Goal: Communication & Community: Answer question/provide support

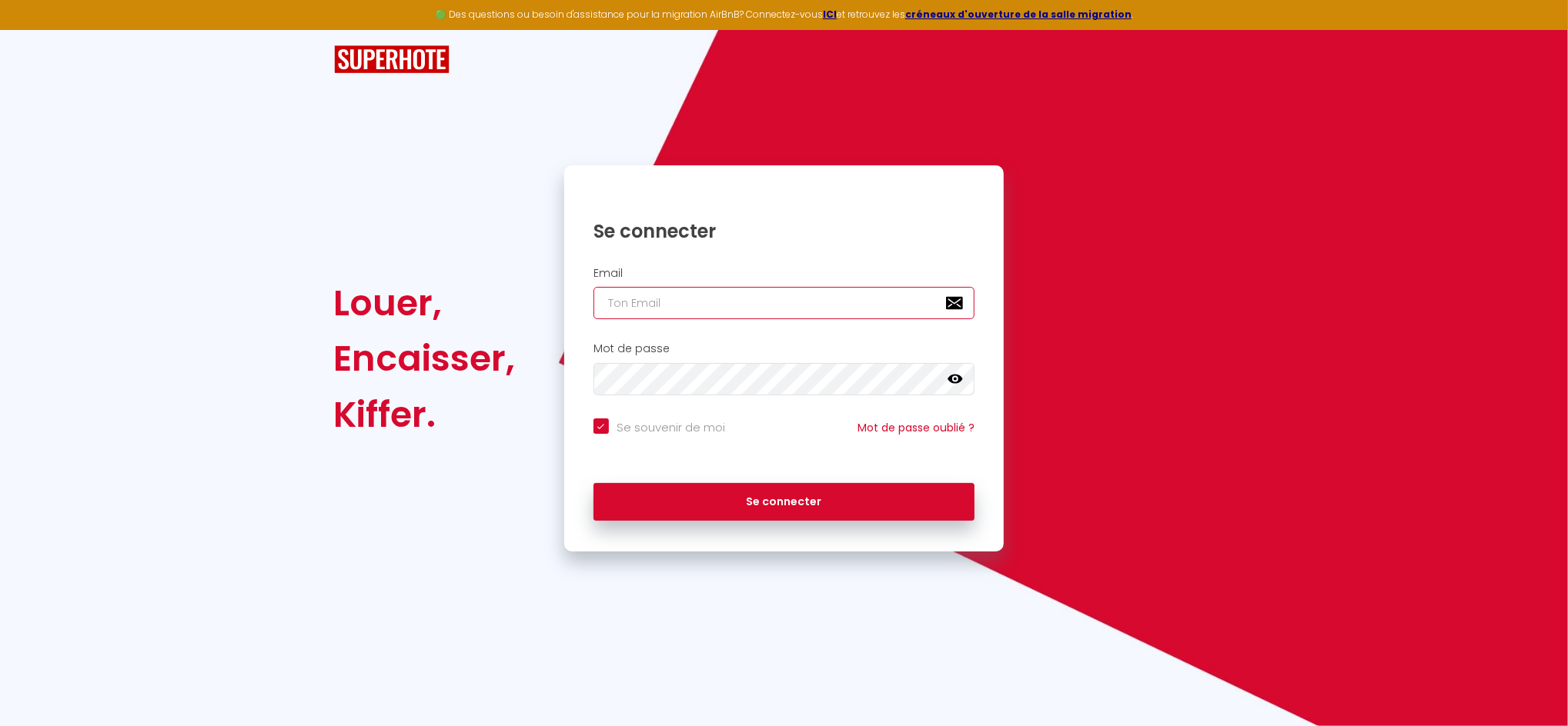
drag, startPoint x: 673, startPoint y: 301, endPoint x: 672, endPoint y: 311, distance: 10.0
click at [673, 300] on input "email" at bounding box center [784, 303] width 382 height 32
type input "[EMAIL_ADDRESS][DOMAIN_NAME]"
click at [594, 483] on button "Se connecter" at bounding box center [784, 503] width 382 height 38
checkbox input "true"
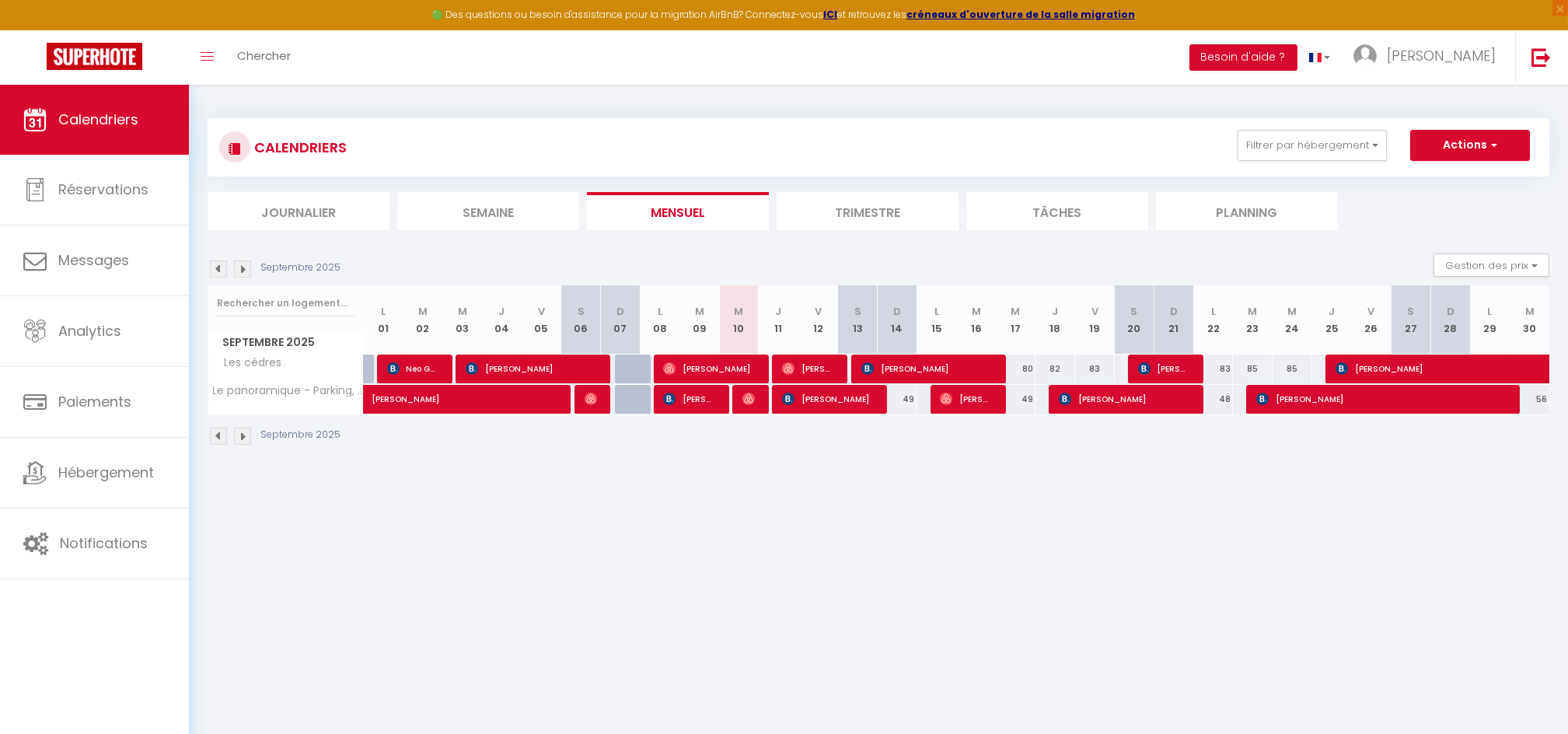
click at [739, 404] on div at bounding box center [752, 400] width 40 height 30
click at [745, 401] on img at bounding box center [749, 399] width 12 height 12
select select "OK"
select select "0"
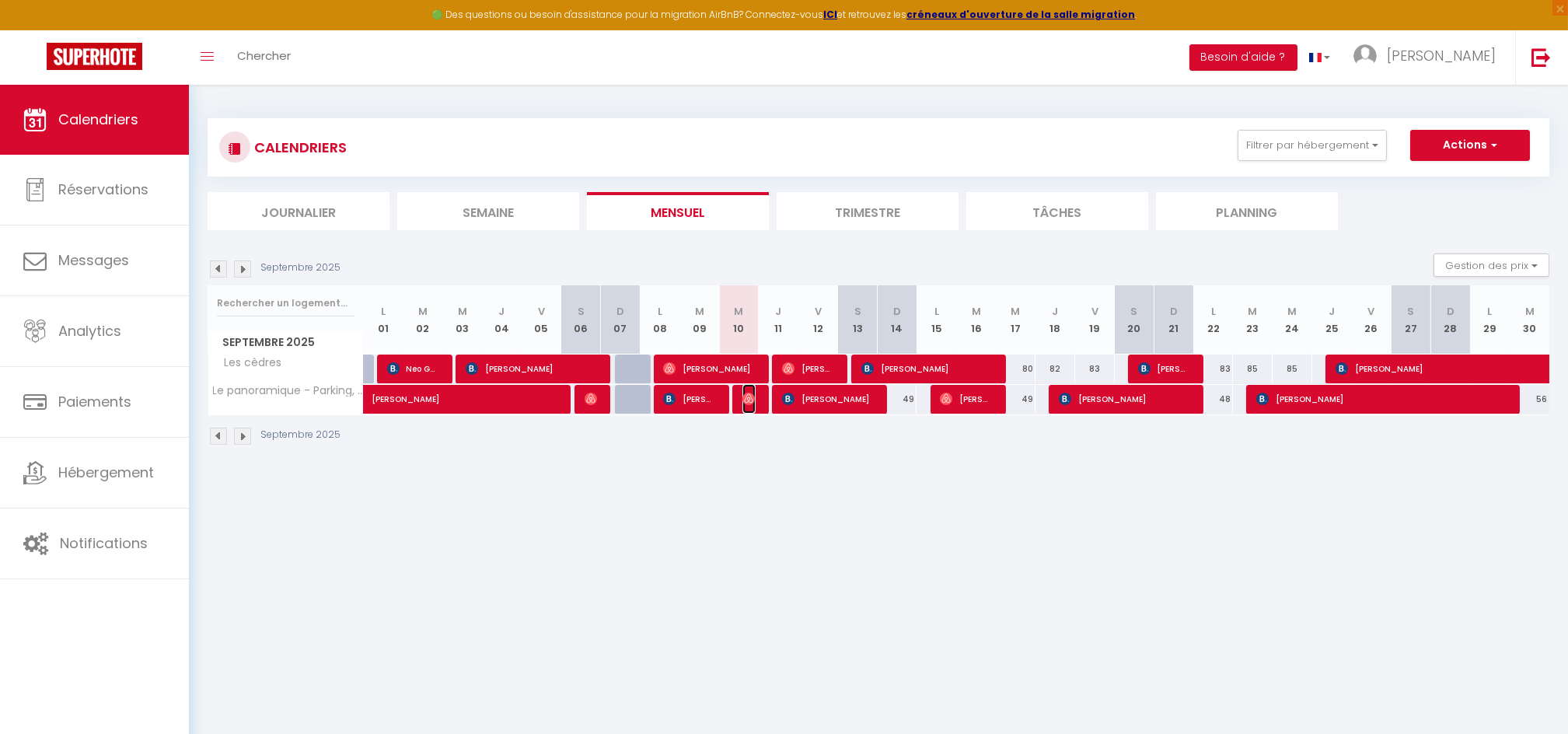
select select "0"
select select "1"
select select
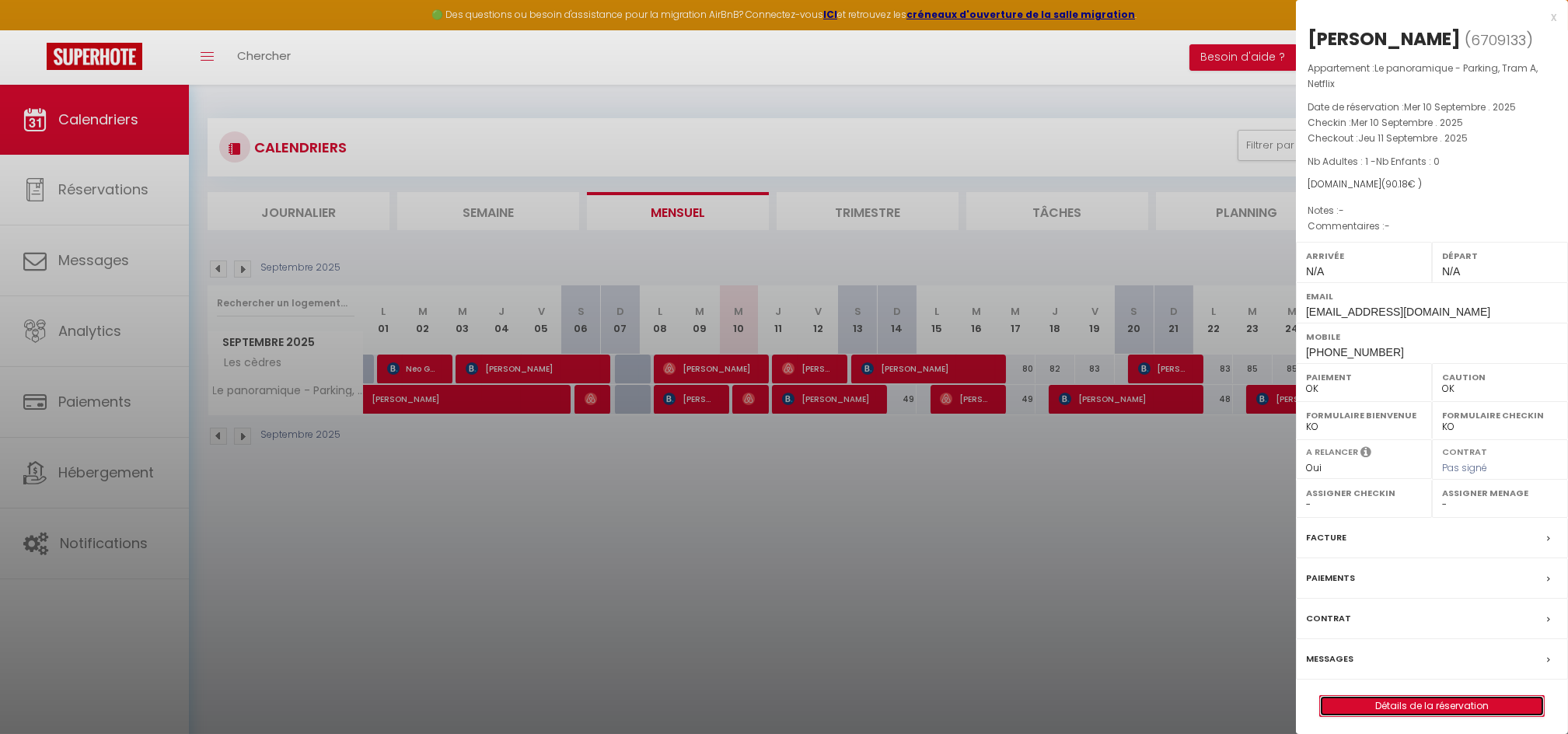
click at [1409, 710] on link "Détails de la réservation" at bounding box center [1432, 706] width 224 height 20
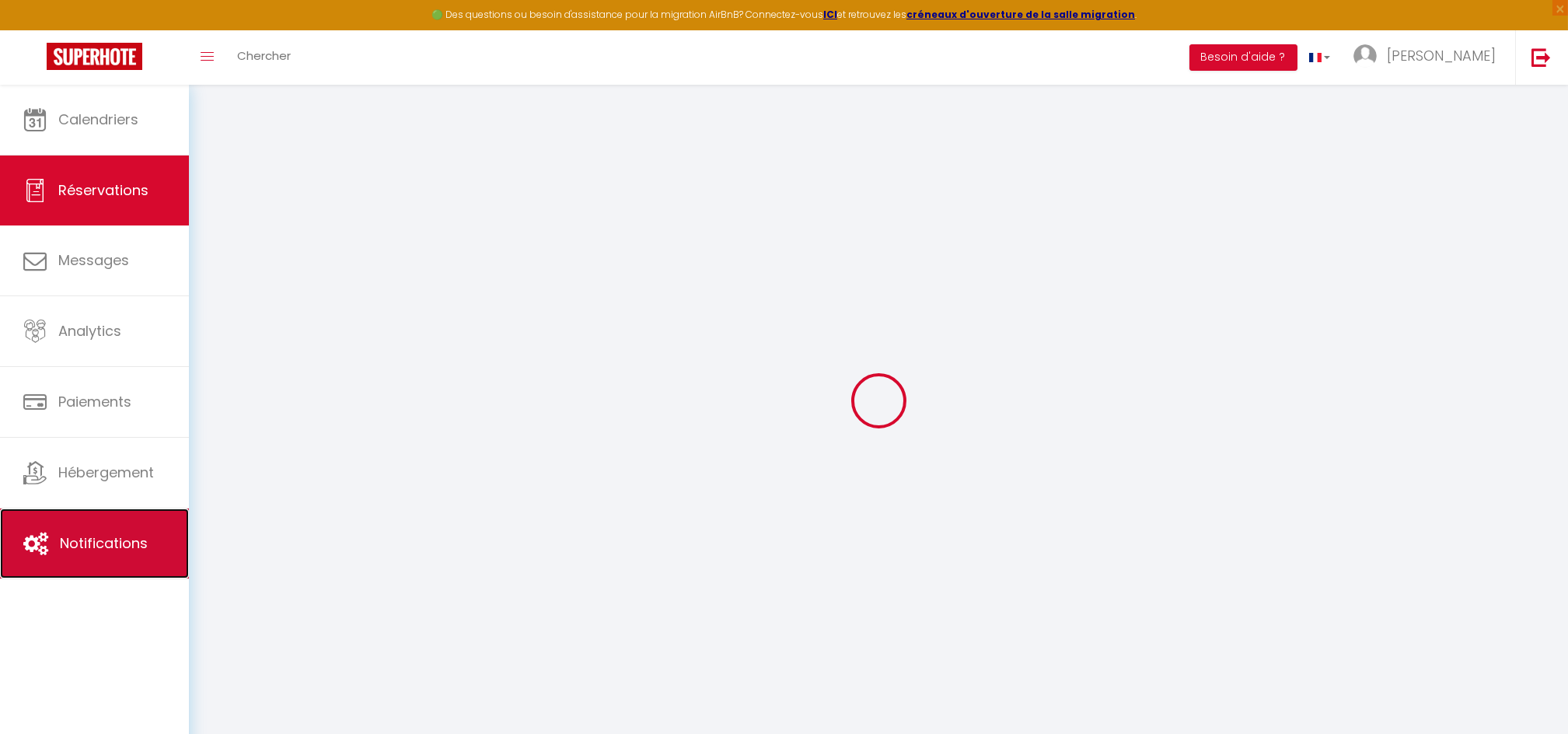
click at [97, 536] on span "Notifications" at bounding box center [104, 543] width 88 height 19
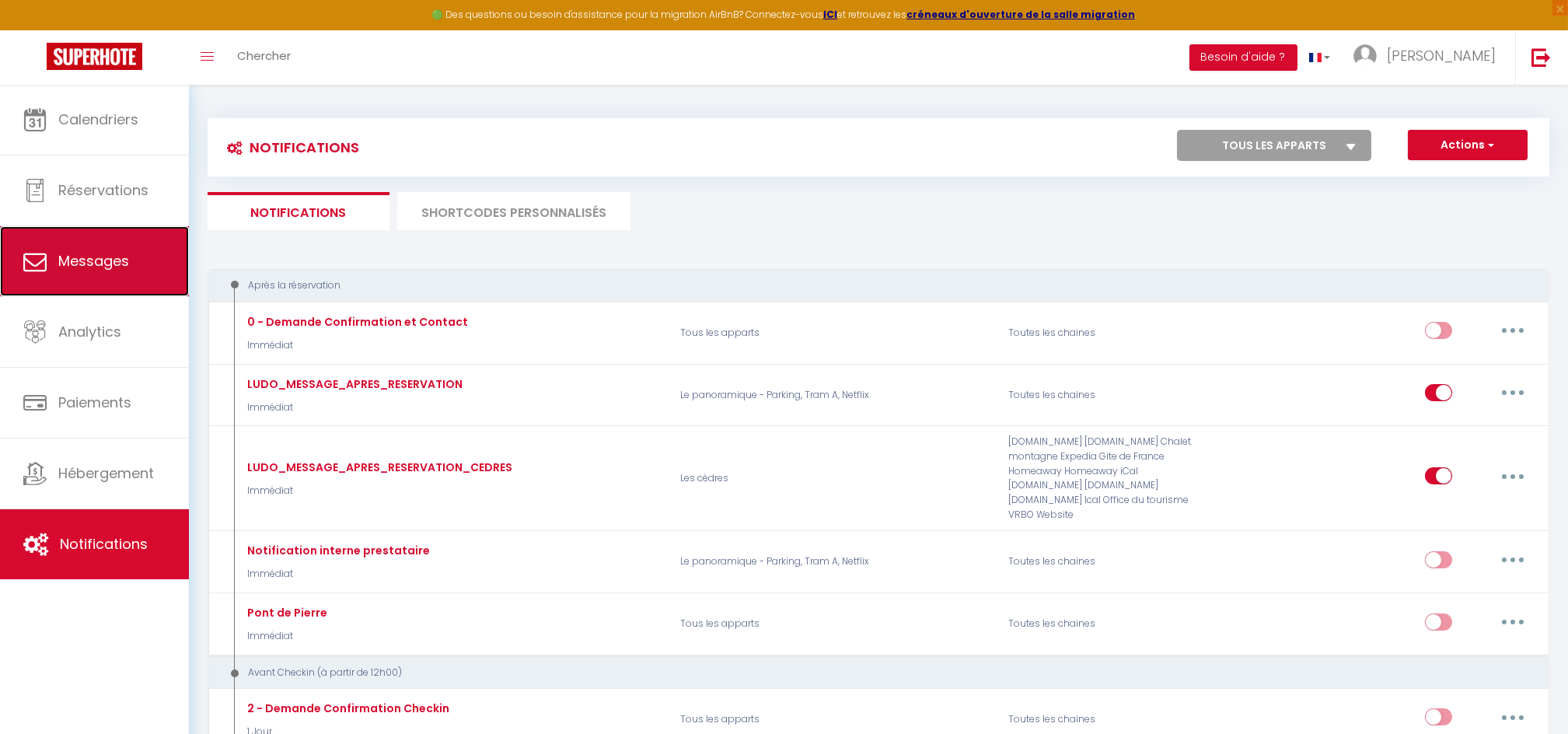
click at [89, 268] on span "Messages" at bounding box center [93, 261] width 71 height 19
select select "message"
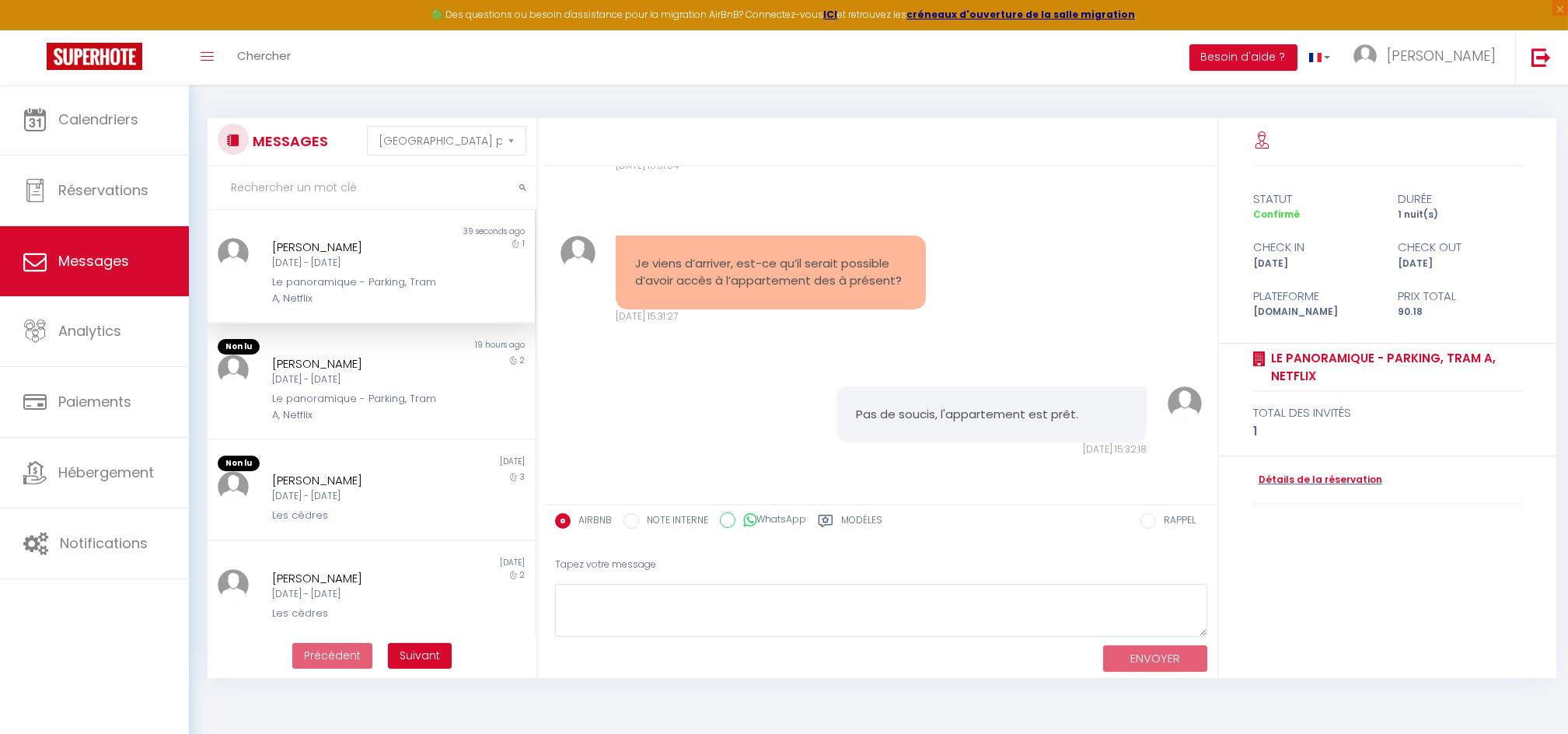
scroll to position [1322, 0]
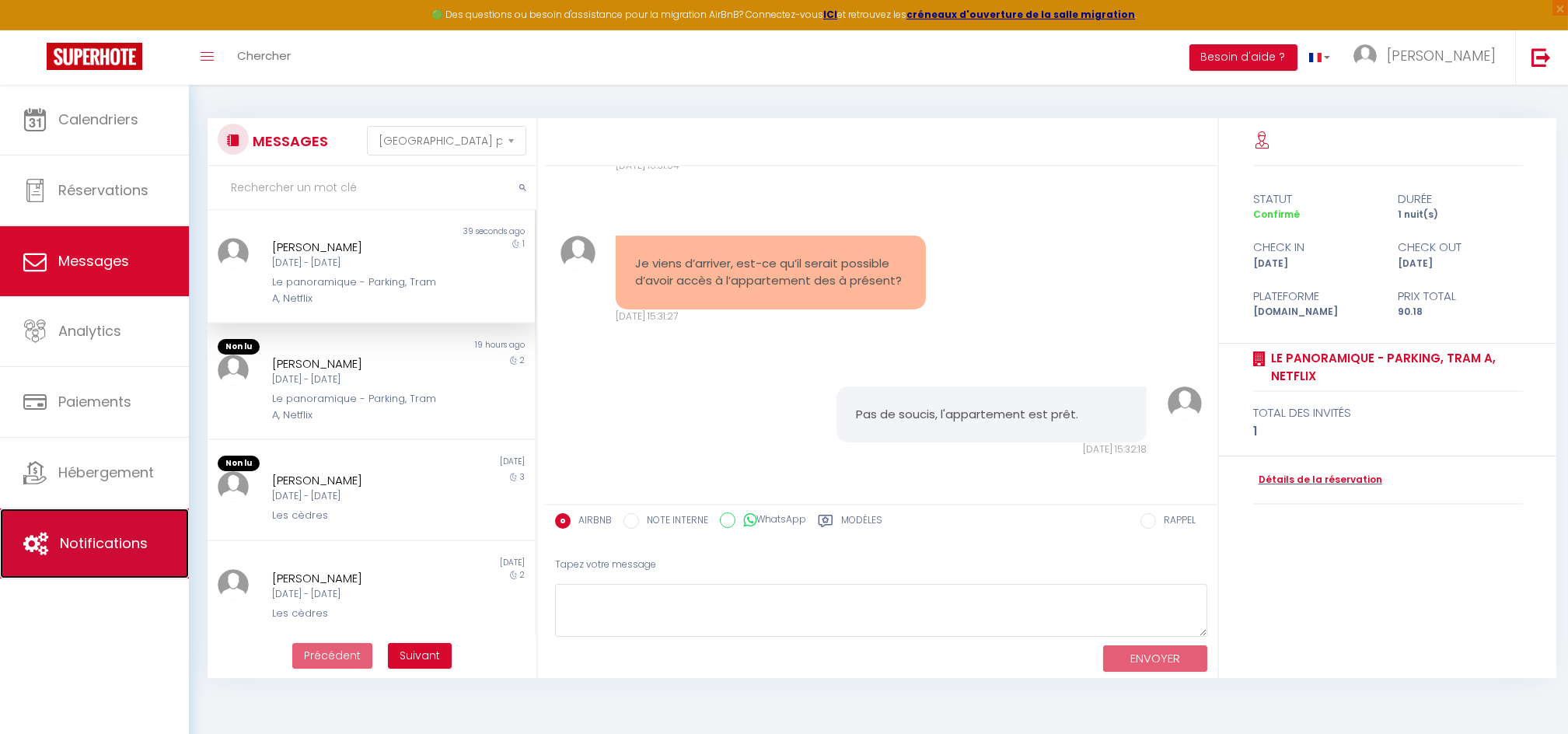
click at [116, 540] on span "Notifications" at bounding box center [104, 543] width 88 height 19
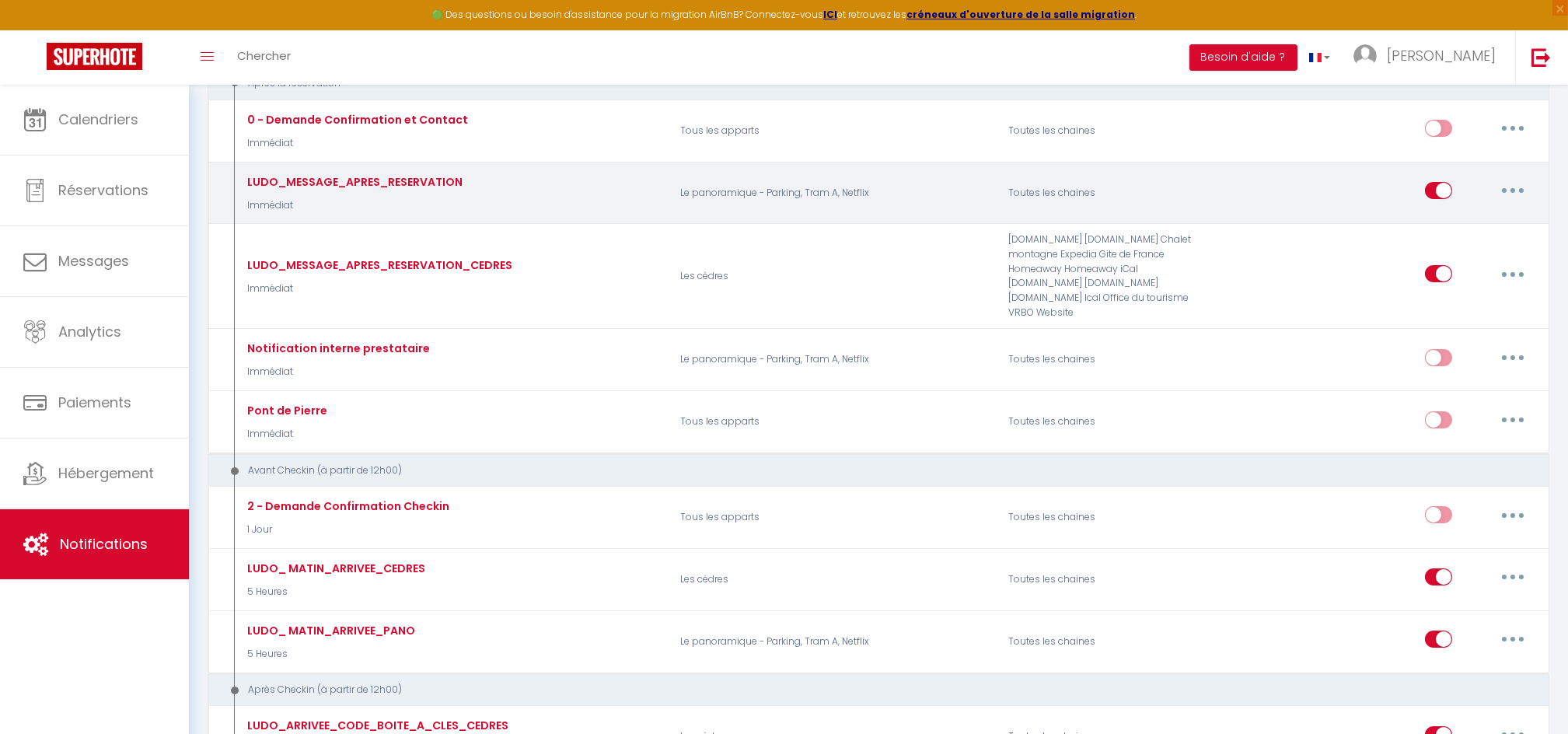
scroll to position [415, 0]
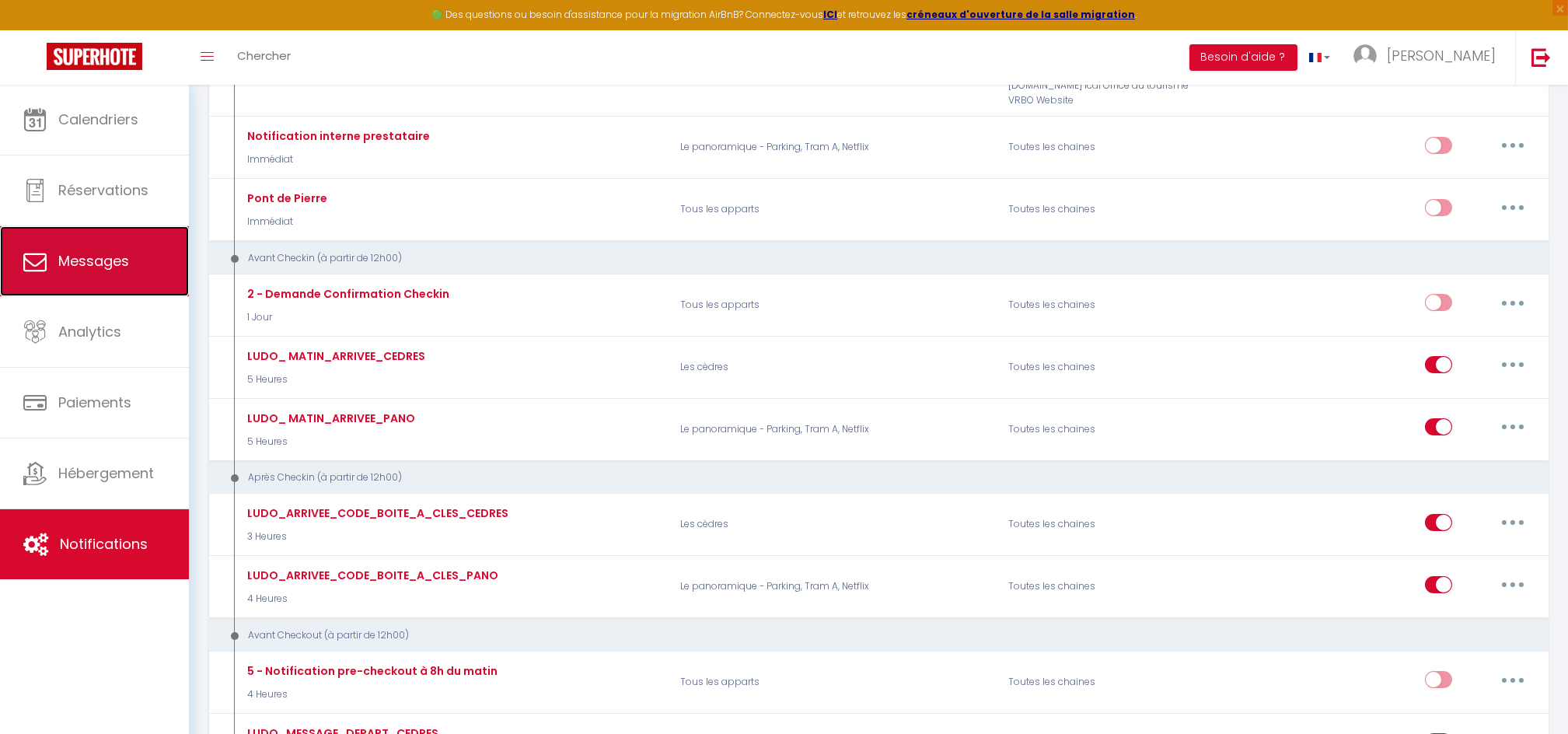
click at [97, 273] on link "Messages" at bounding box center [94, 261] width 189 height 70
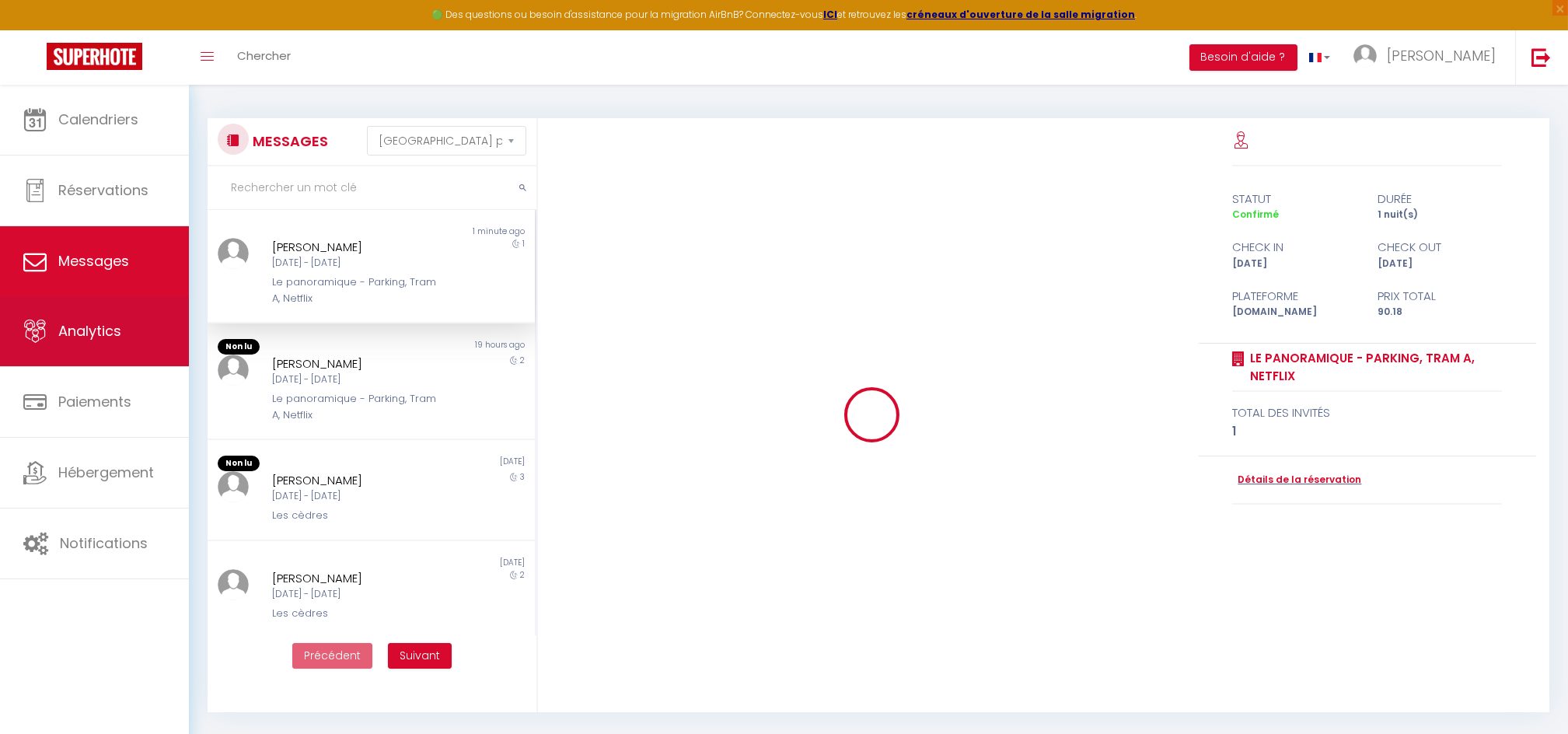
scroll to position [1322, 0]
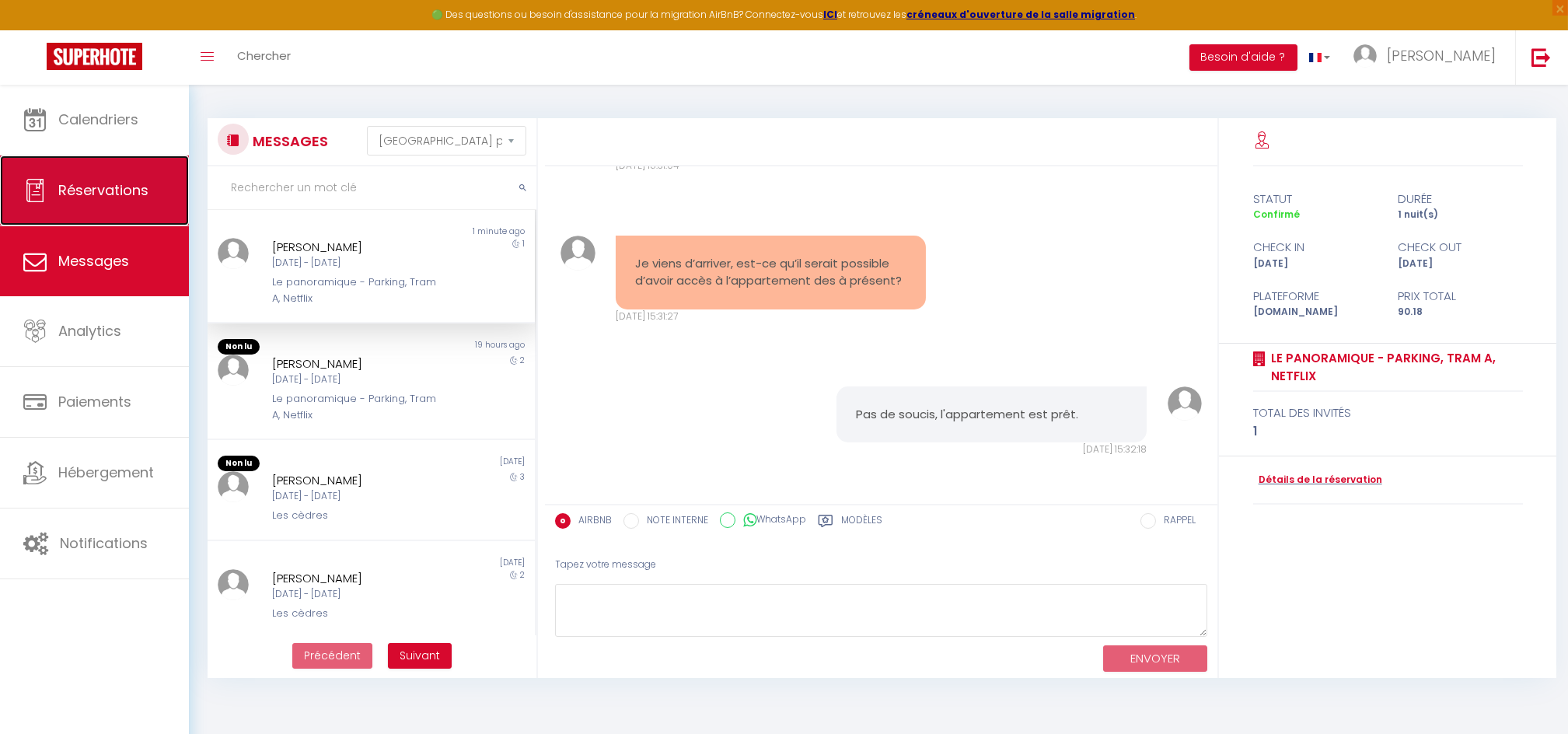
click at [108, 187] on span "Réservations" at bounding box center [103, 191] width 90 height 19
select select "not_cancelled"
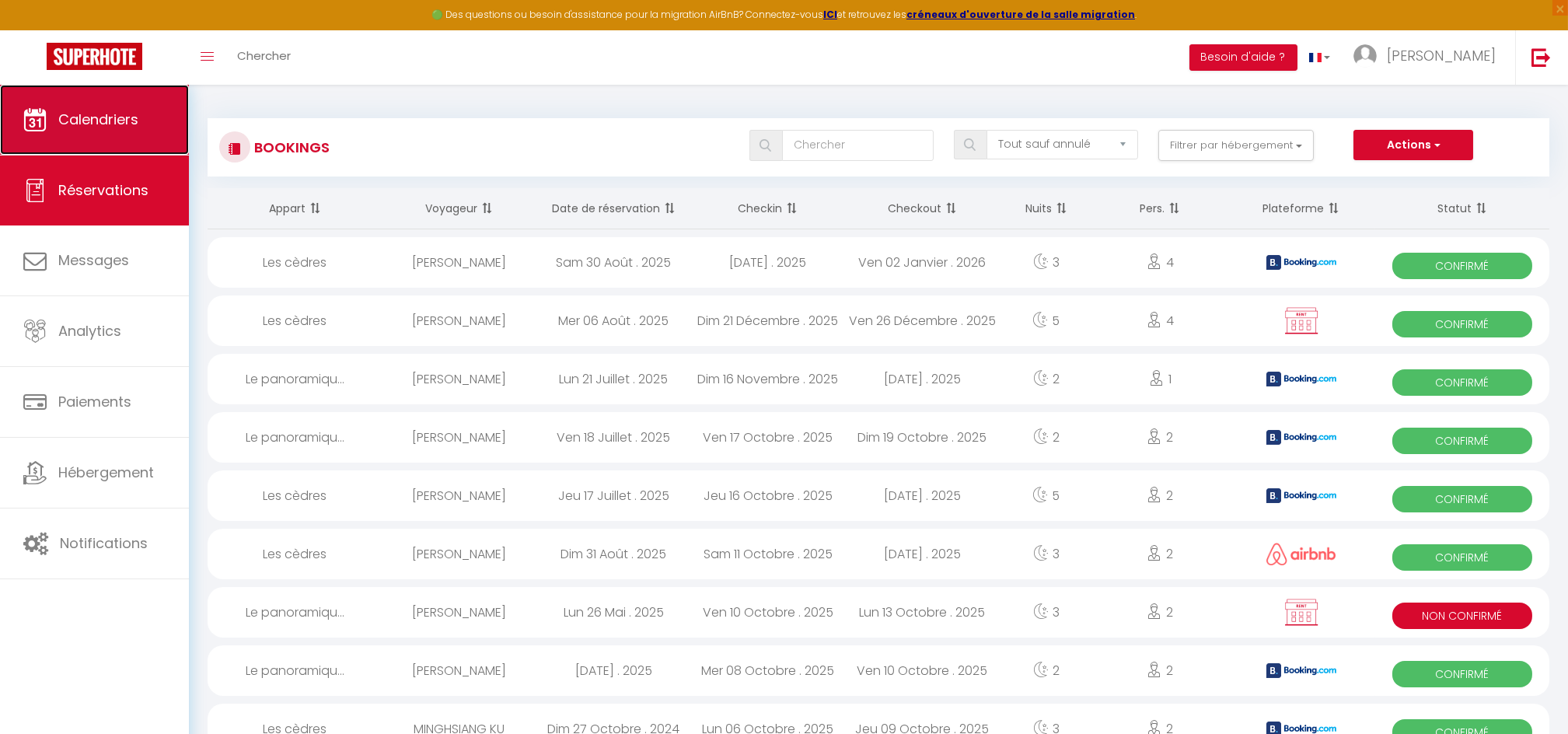
click at [104, 110] on span "Calendriers" at bounding box center [98, 119] width 80 height 19
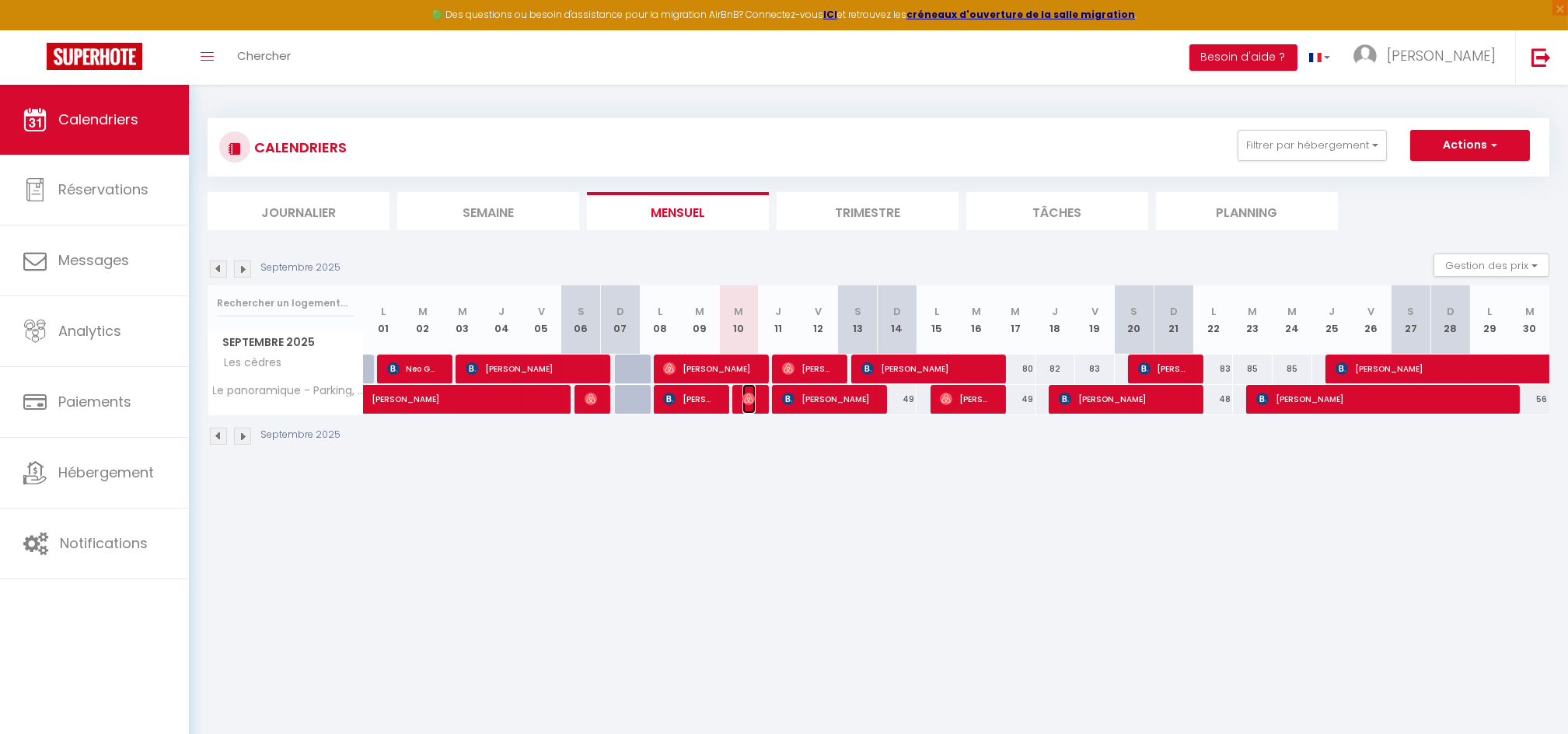
click at [748, 394] on img at bounding box center [749, 399] width 12 height 12
select select "OK"
select select "0"
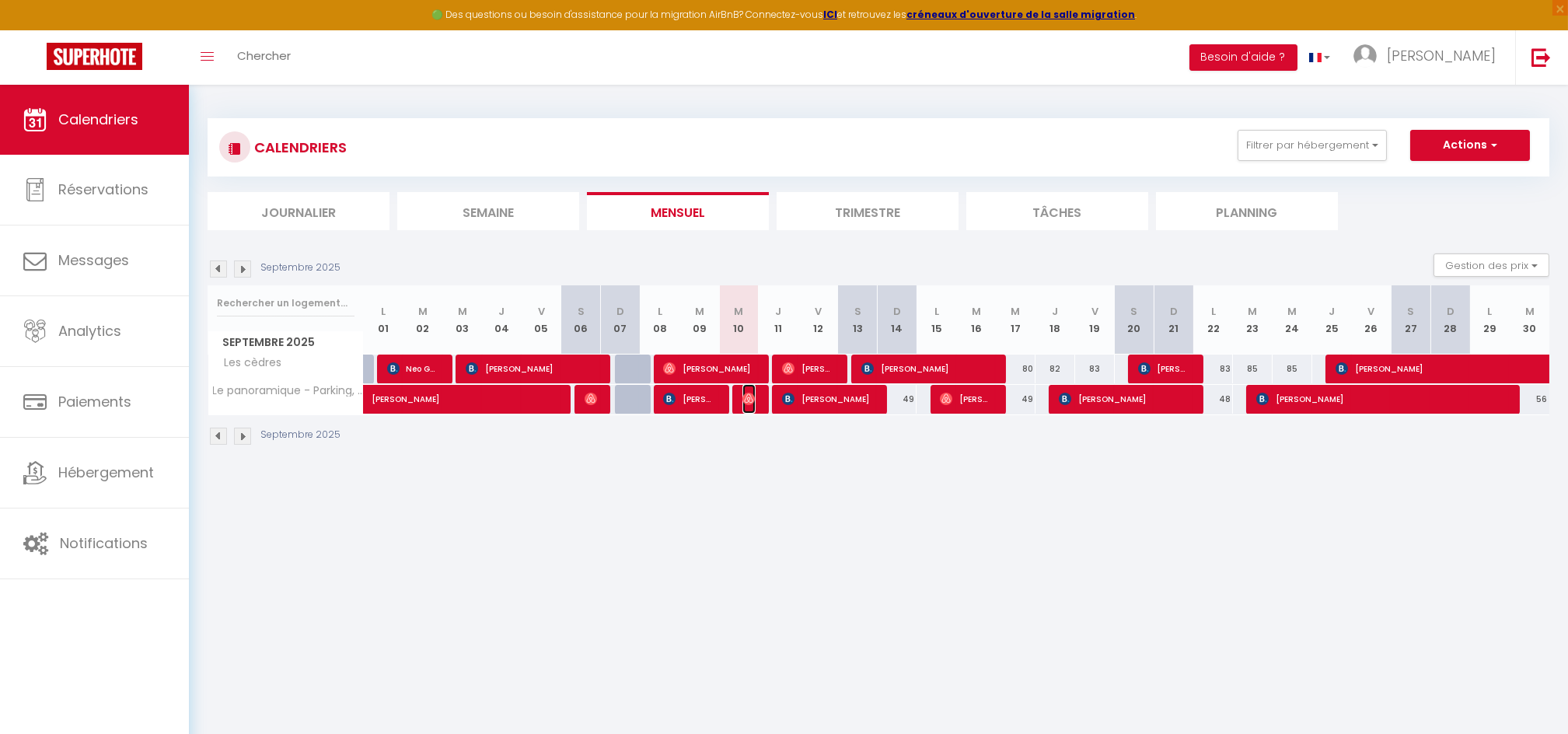
select select "1"
select select
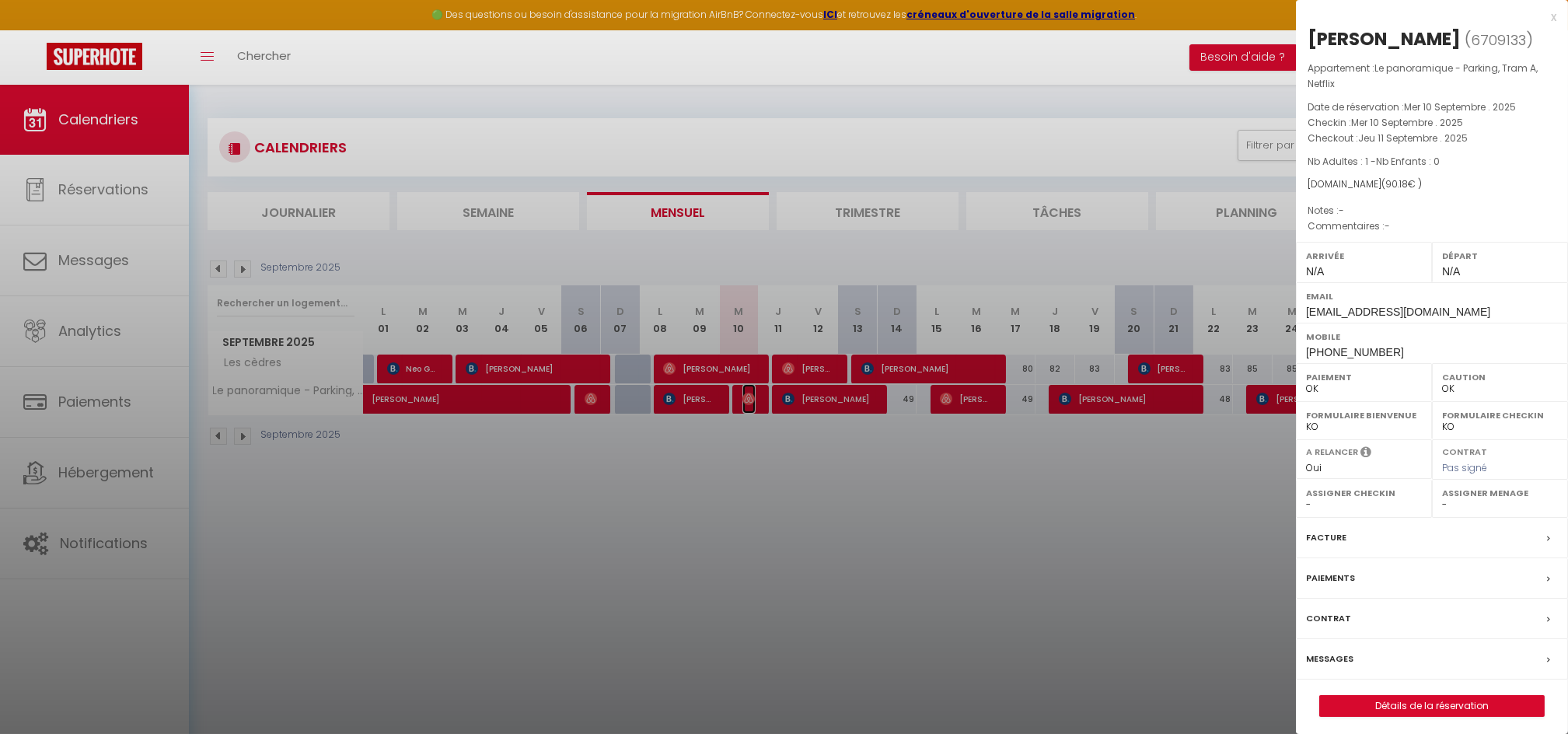
scroll to position [84, 0]
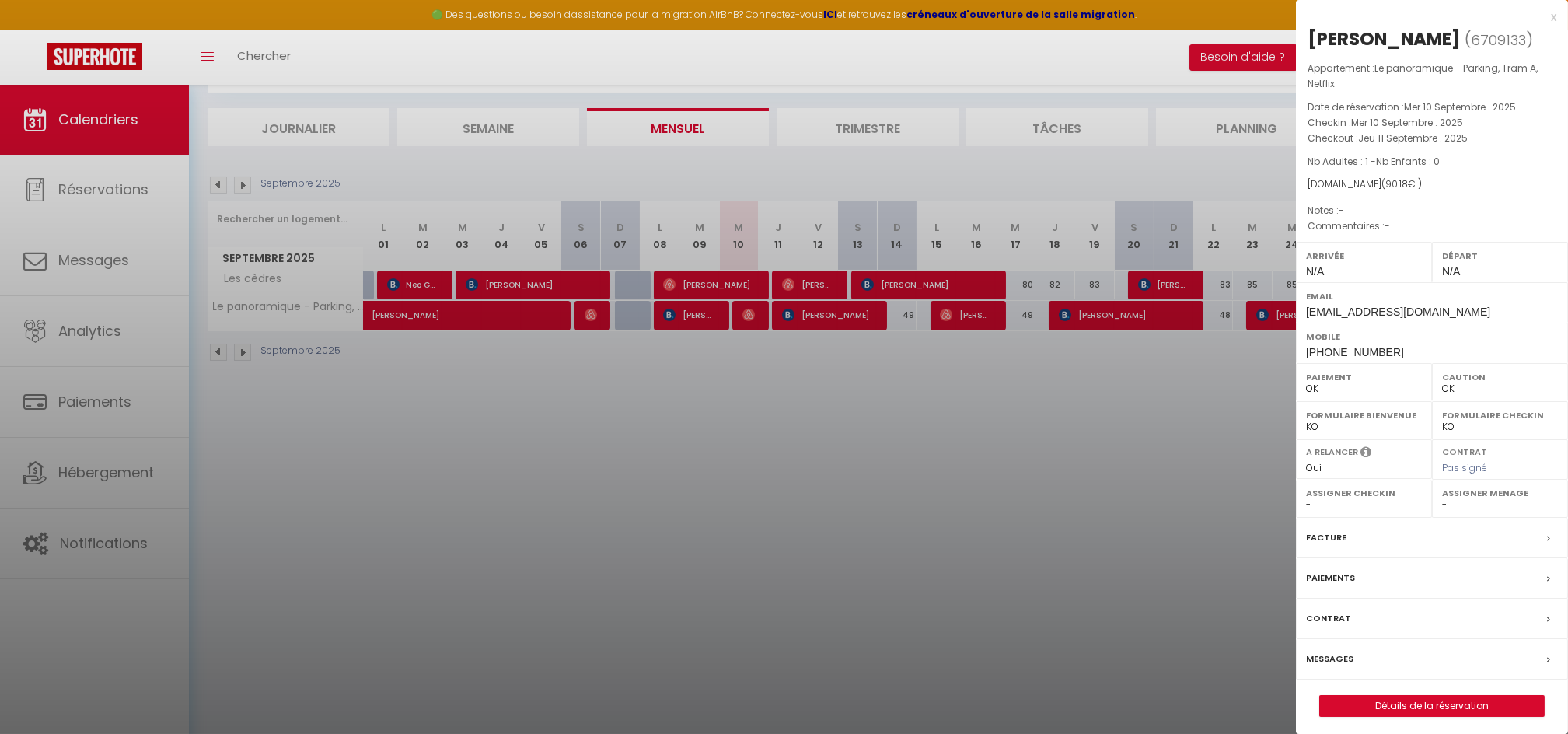
click at [1337, 656] on label "Messages" at bounding box center [1330, 659] width 48 height 17
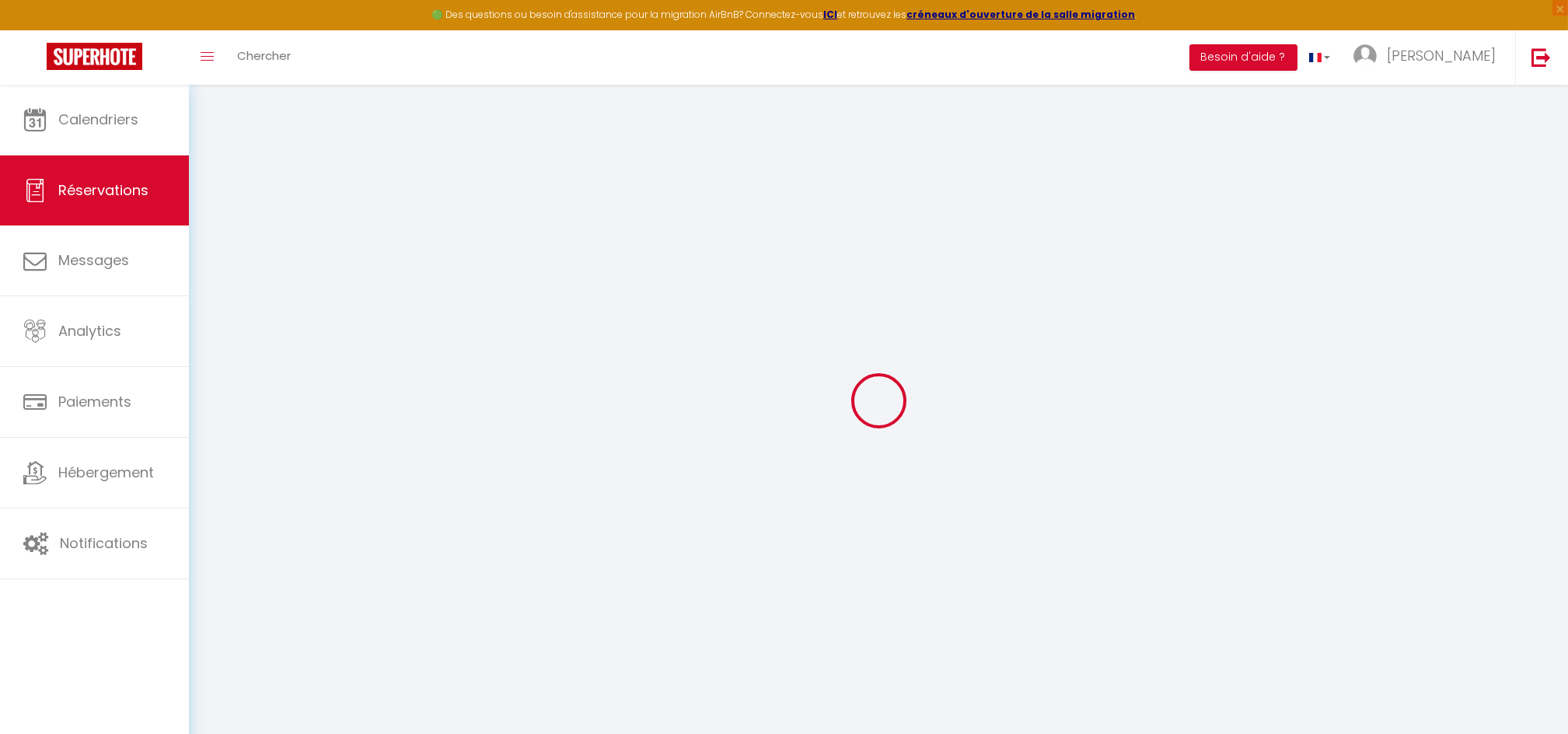
select select
checkbox input "false"
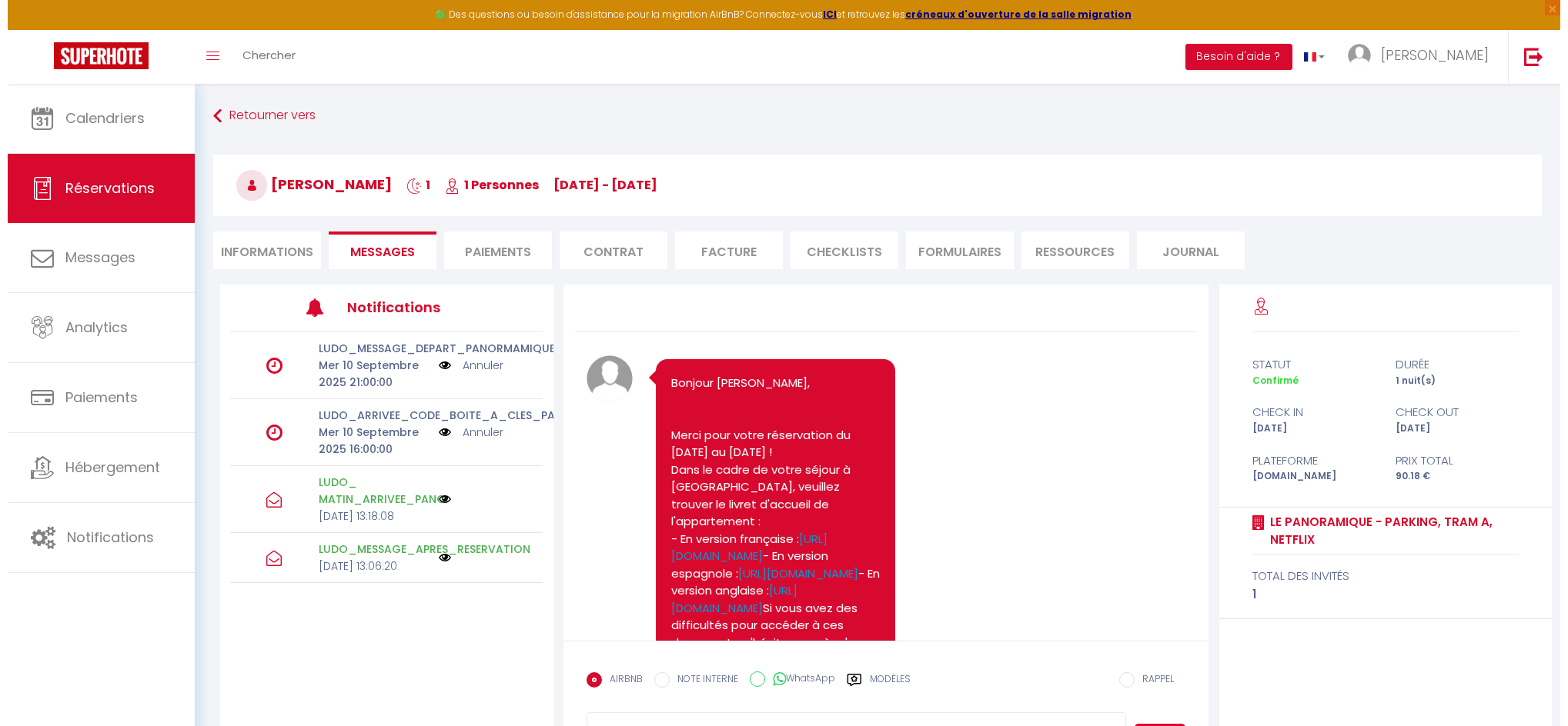
scroll to position [1309, 0]
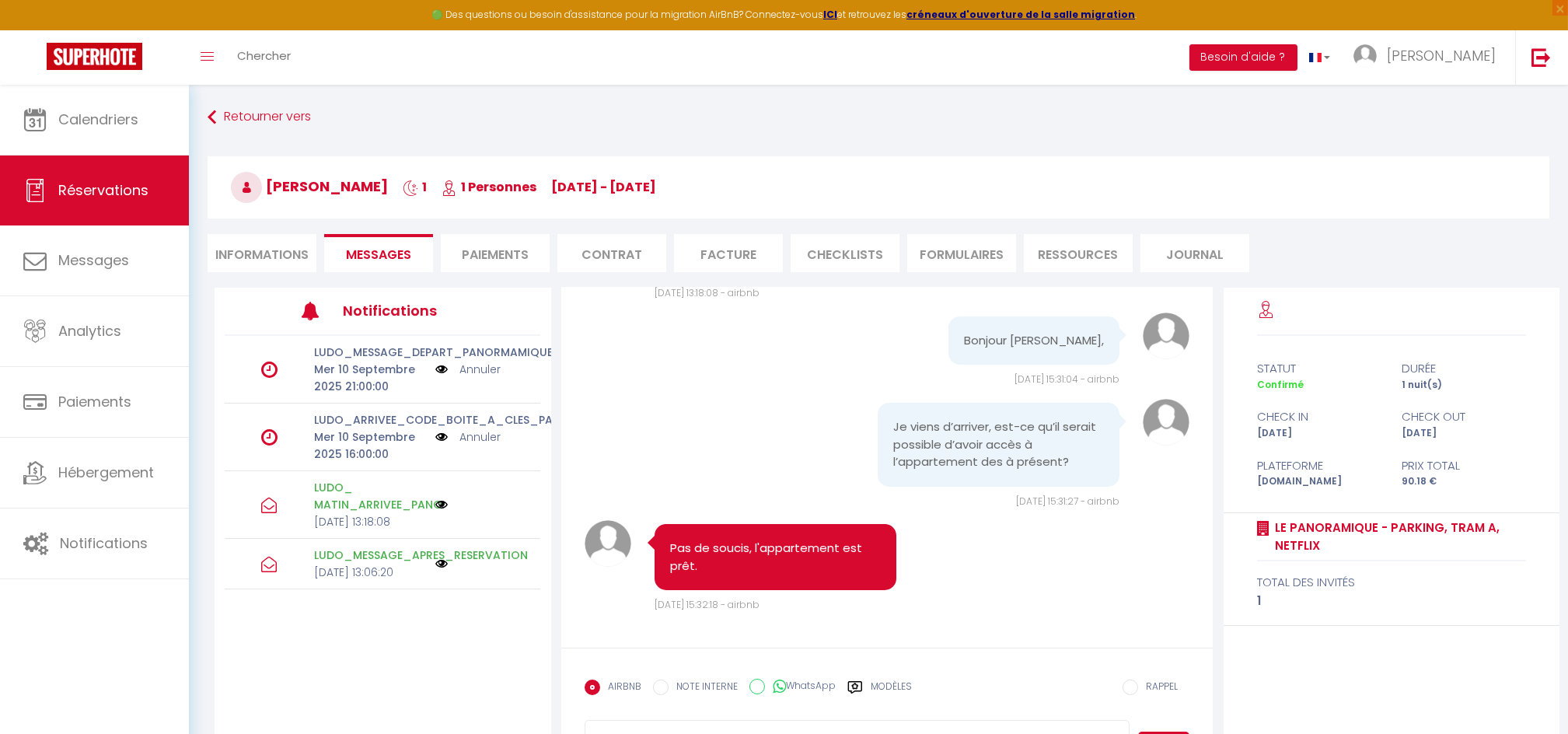
click at [443, 431] on img at bounding box center [442, 437] width 12 height 17
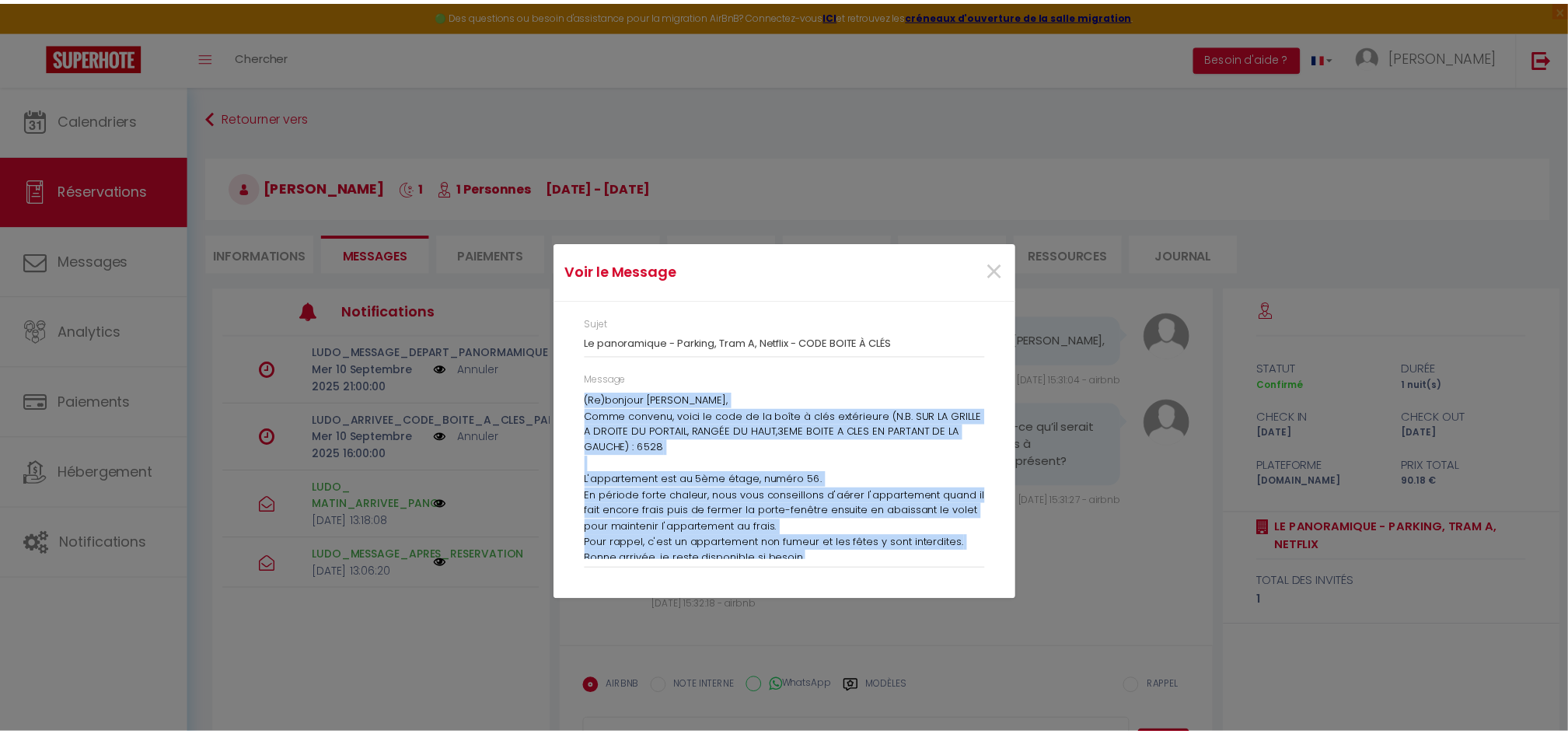
scroll to position [54, 0]
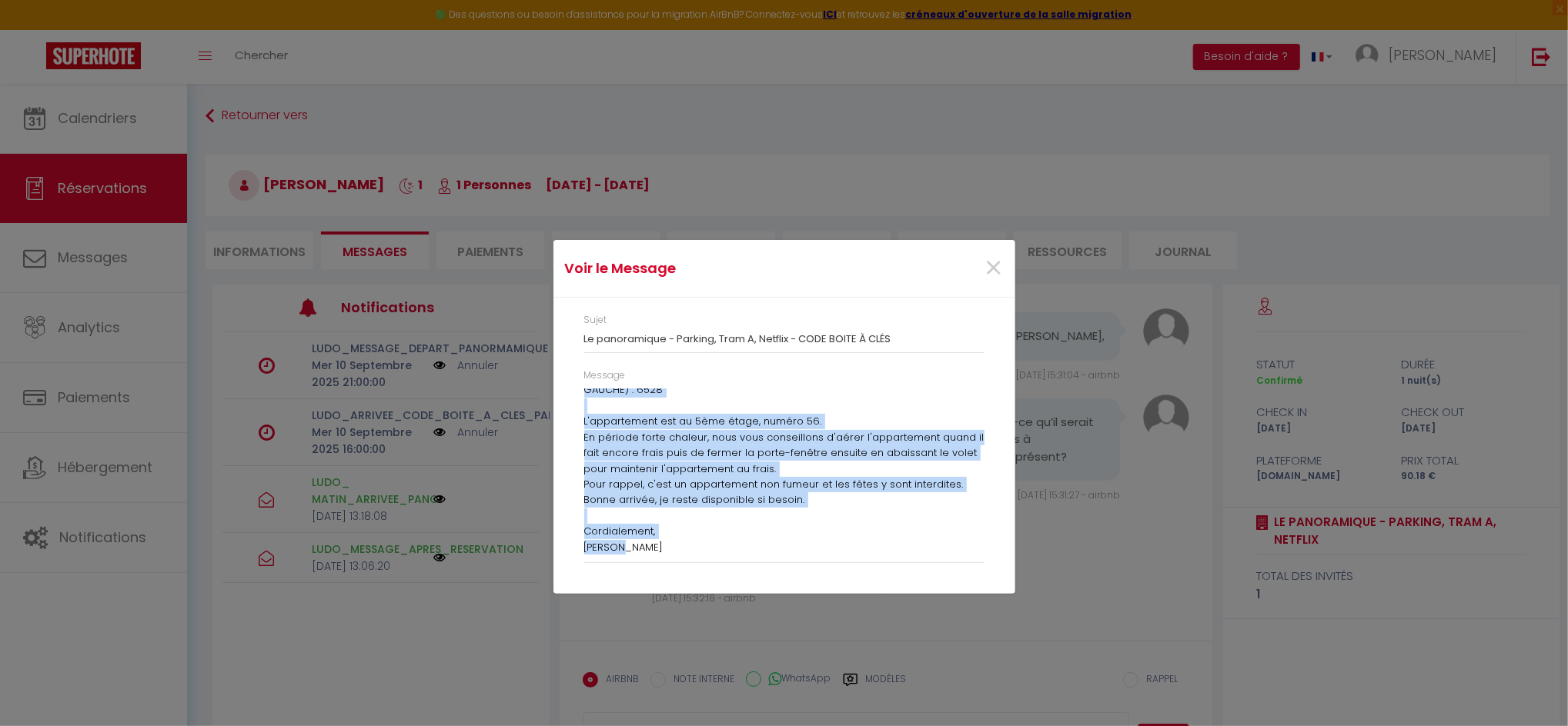
drag, startPoint x: 584, startPoint y: 394, endPoint x: 909, endPoint y: 572, distance: 370.6
click at [909, 572] on div "Message (Re)bonjour [PERSON_NAME], Comme convenu, voici le code de la boîte à c…" at bounding box center [783, 473] width 420 height 210
copy div "(Re)bonjour [PERSON_NAME], Comme convenu, voici le code de la boîte à clés exté…"
click at [1000, 264] on span "×" at bounding box center [994, 268] width 19 height 46
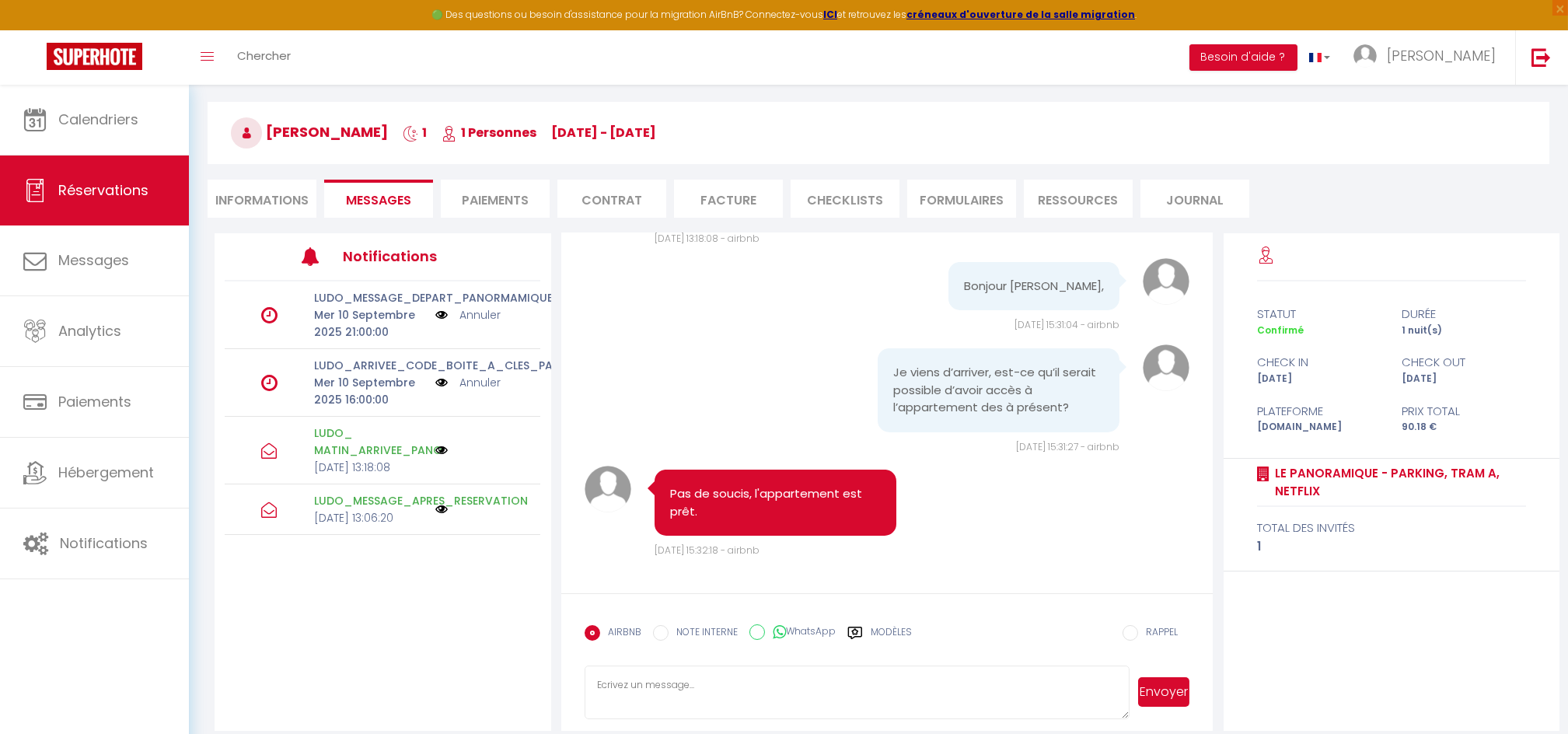
scroll to position [84, 0]
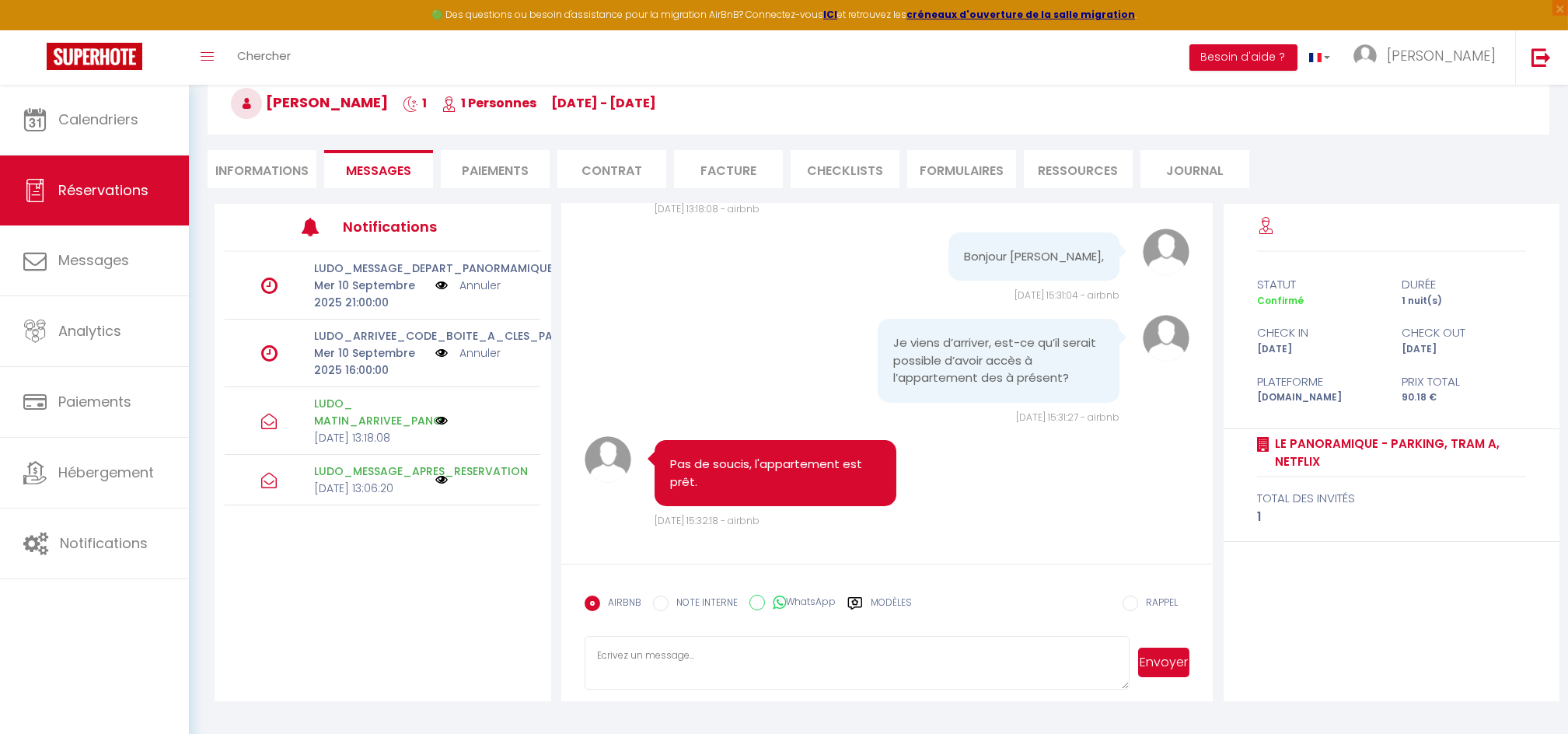
click at [676, 664] on textarea at bounding box center [857, 663] width 545 height 55
click at [673, 655] on textarea at bounding box center [857, 663] width 545 height 55
type textarea "Je force l'envoi du message envoyé normalement à 16h :"
click at [1163, 663] on button "Envoyer" at bounding box center [1164, 663] width 51 height 30
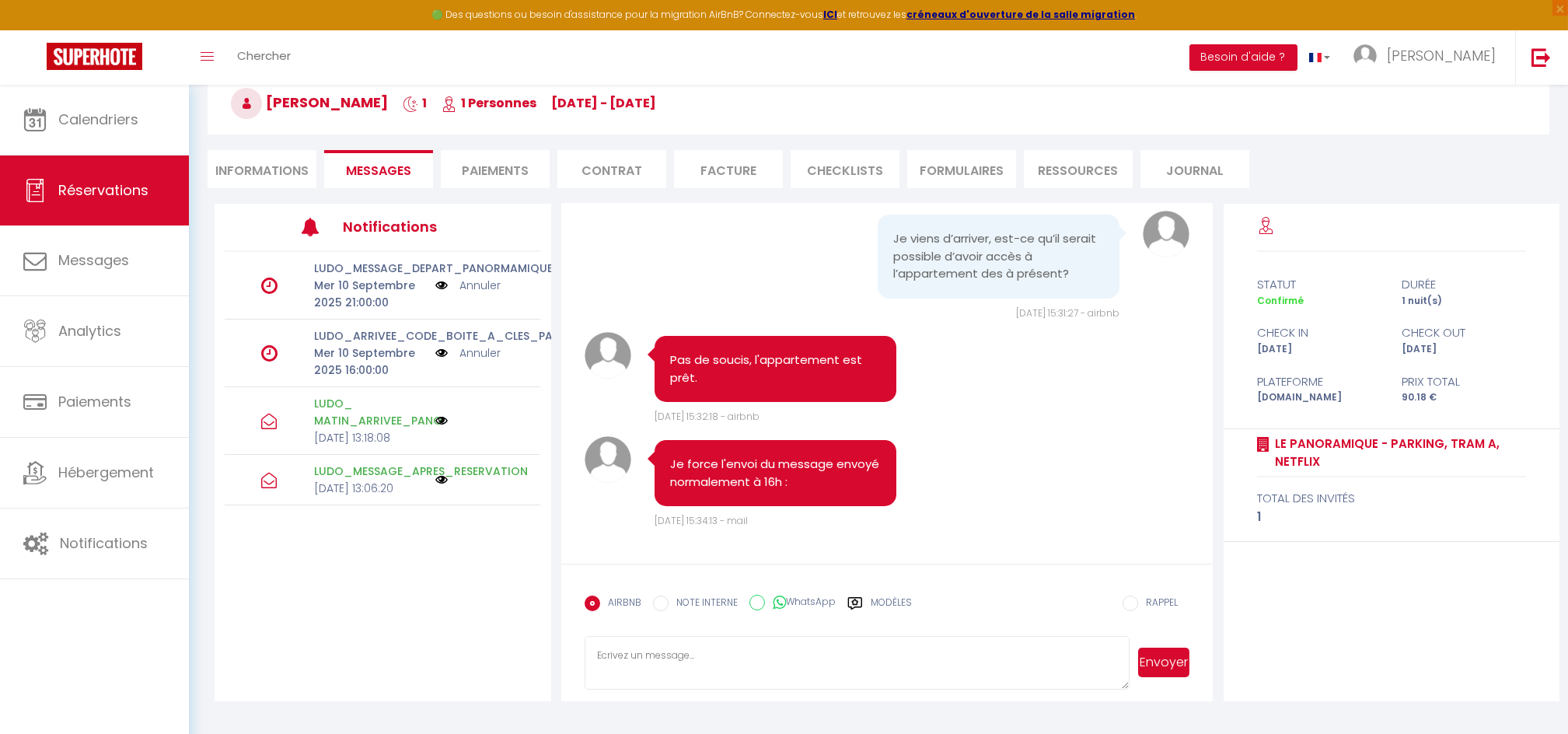
click at [726, 649] on textarea at bounding box center [857, 663] width 545 height 55
paste textarea "(Re)bonjour [PERSON_NAME], Comme convenu, voici le code de la boîte à clés exté…"
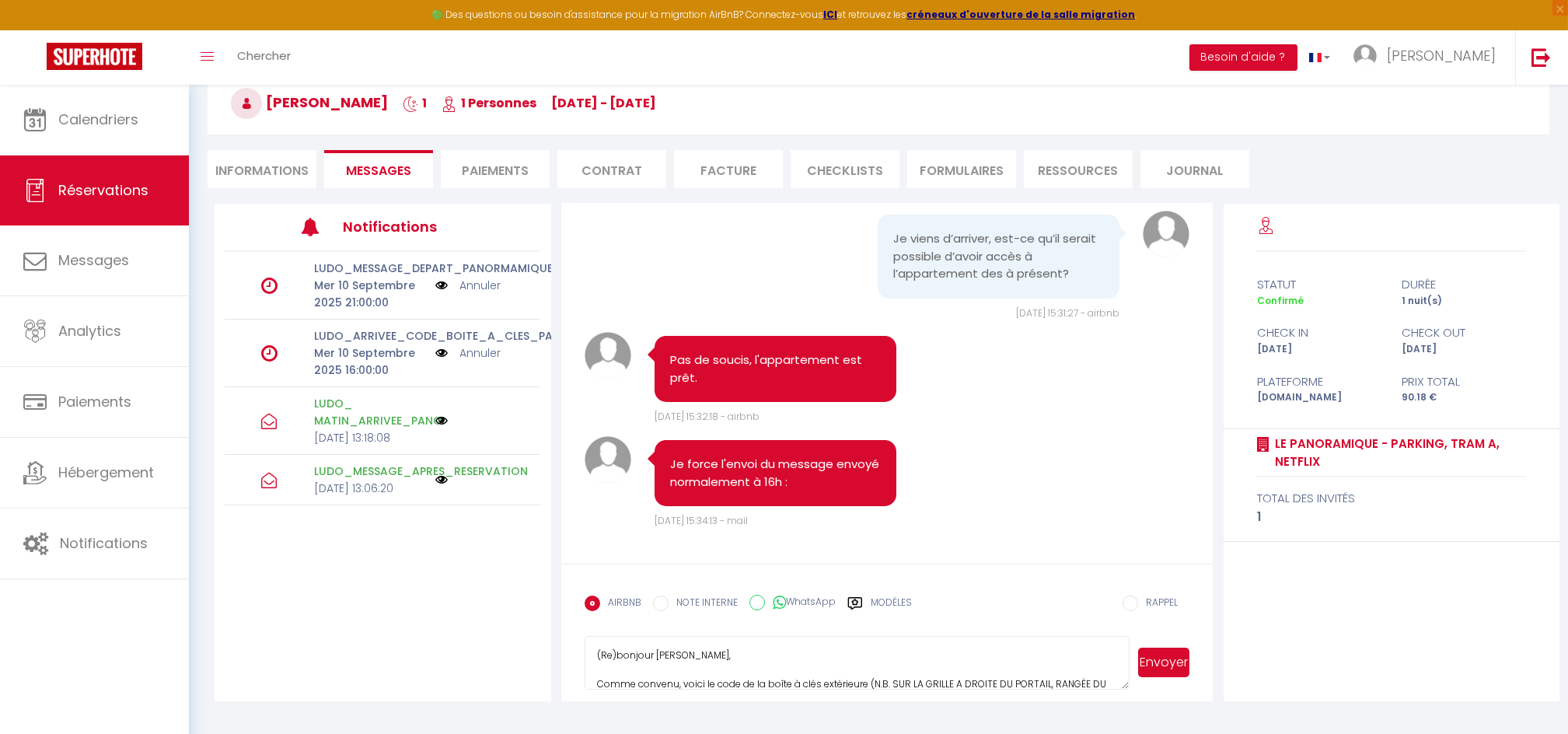
type textarea "(Re)bonjour [PERSON_NAME], Comme convenu, voici le code de la boîte à clés exté…"
click at [1171, 662] on button "Envoyer" at bounding box center [1164, 663] width 51 height 30
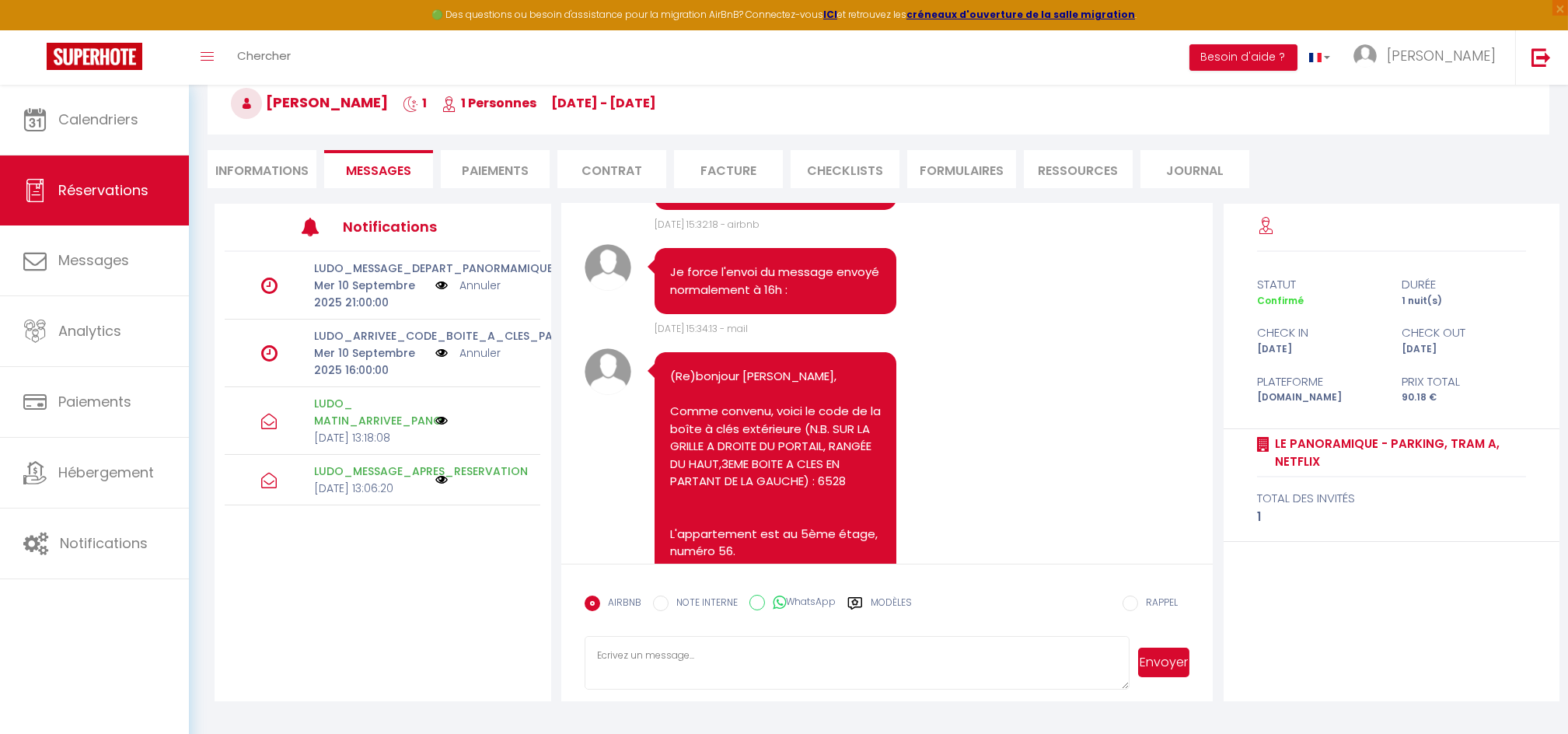
scroll to position [1738, 0]
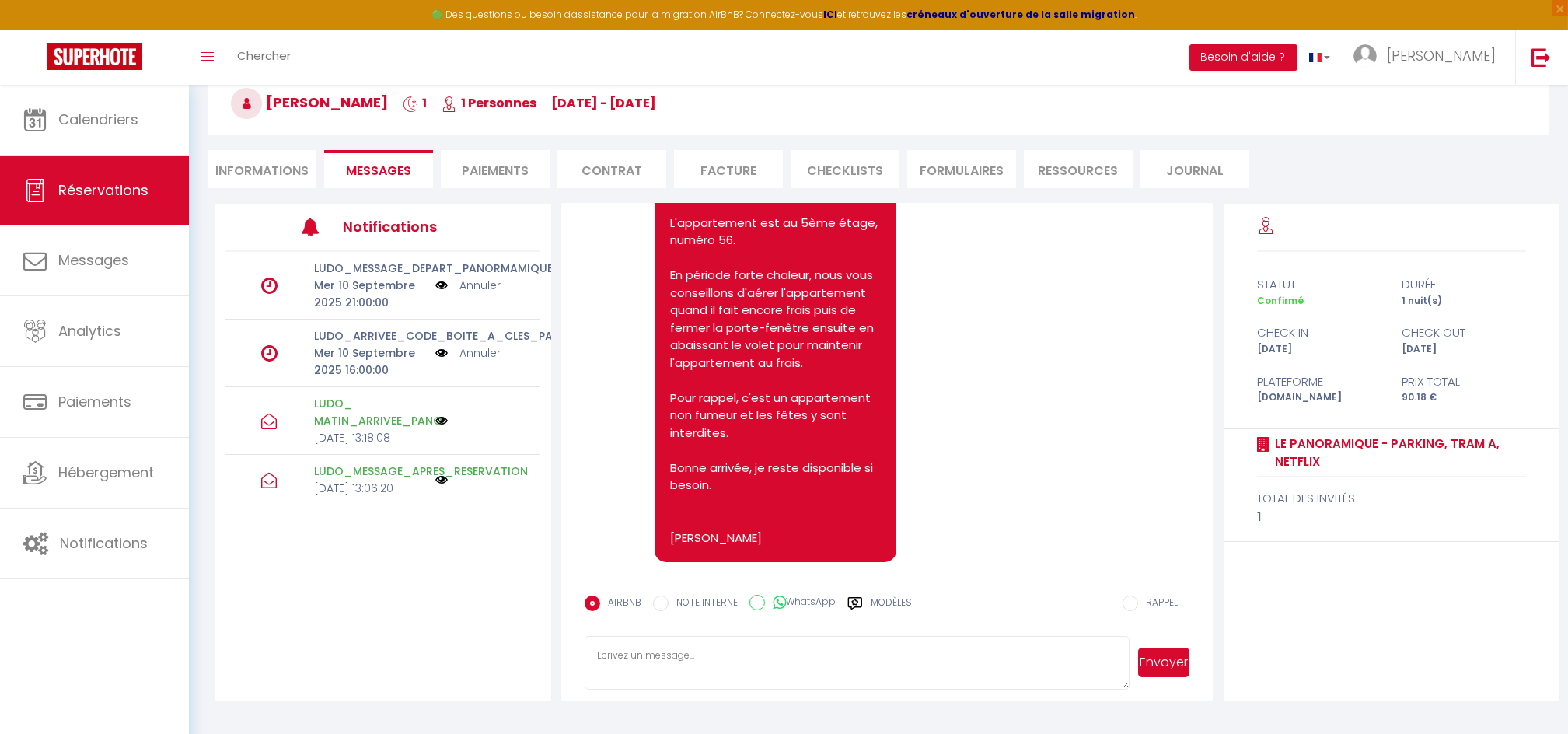
click at [477, 346] on link "Annuler" at bounding box center [480, 353] width 41 height 17
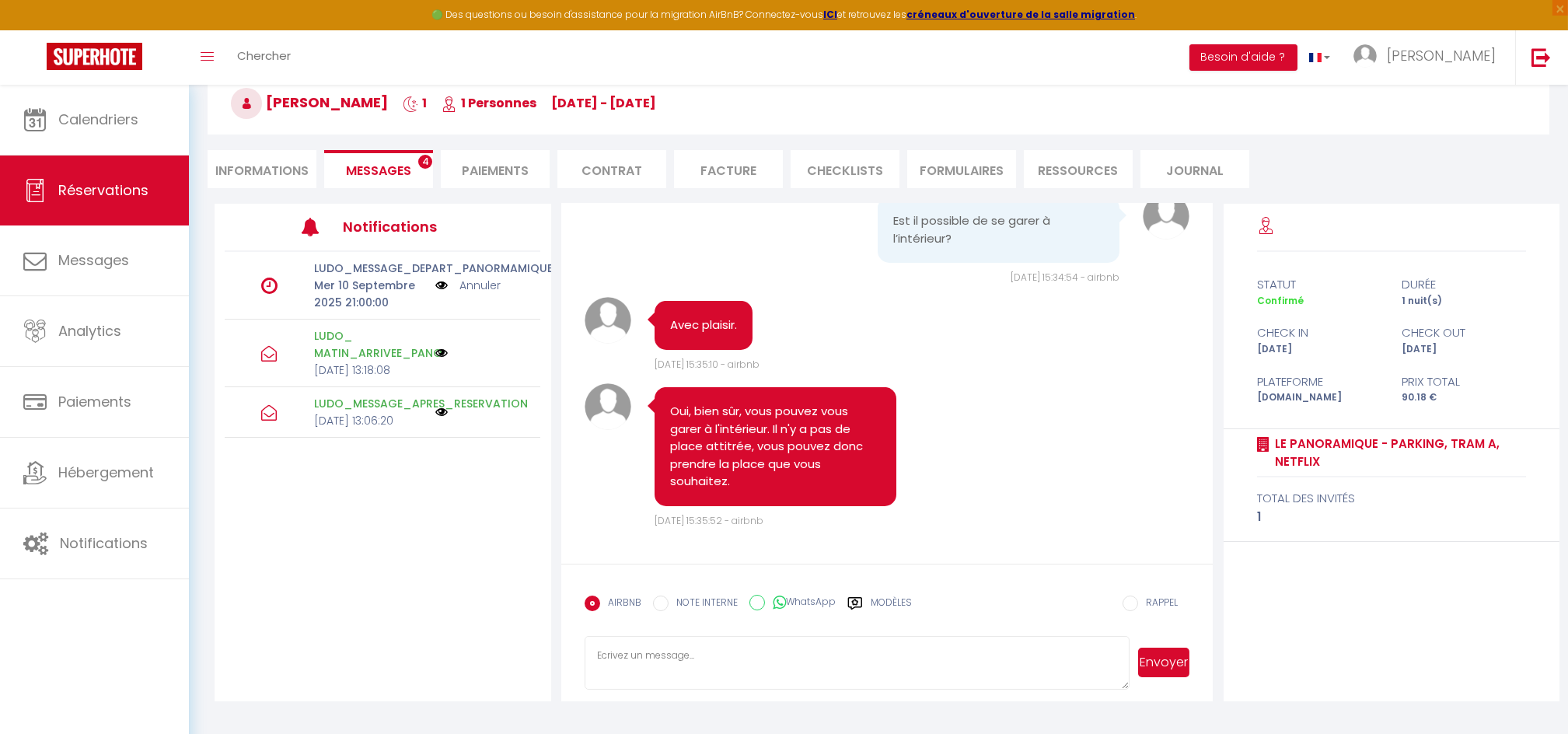
scroll to position [2437, 0]
